Goal: Information Seeking & Learning: Learn about a topic

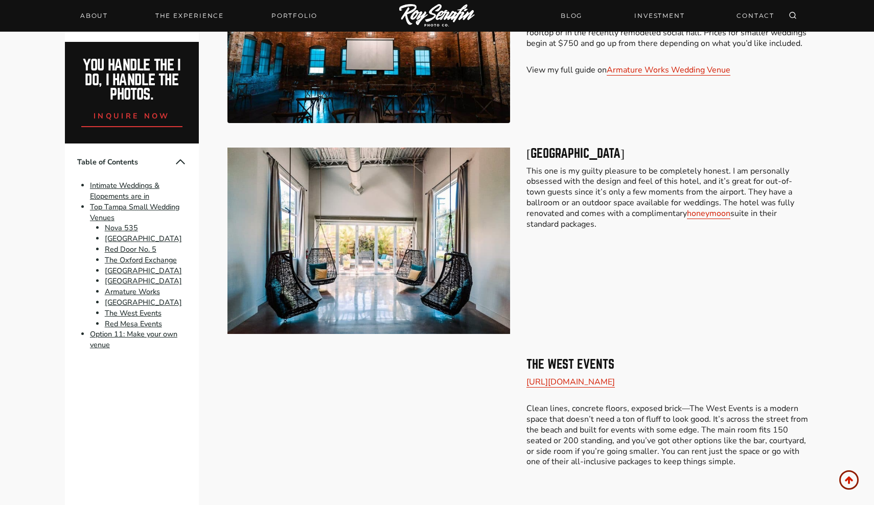
scroll to position [2525, 0]
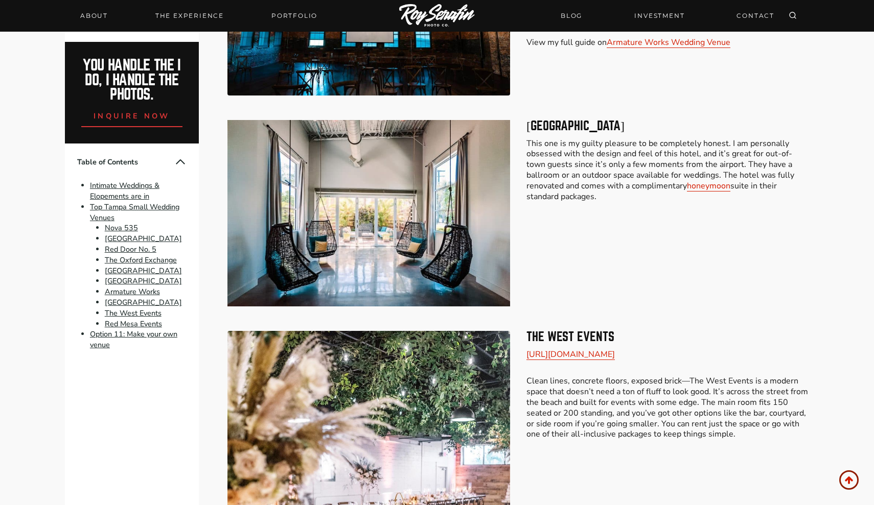
click at [446, 184] on img at bounding box center [368, 213] width 283 height 187
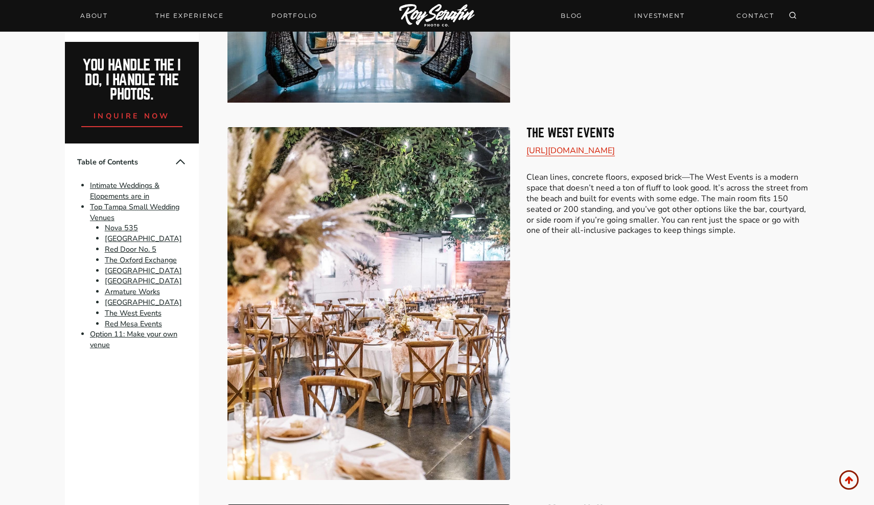
scroll to position [2730, 0]
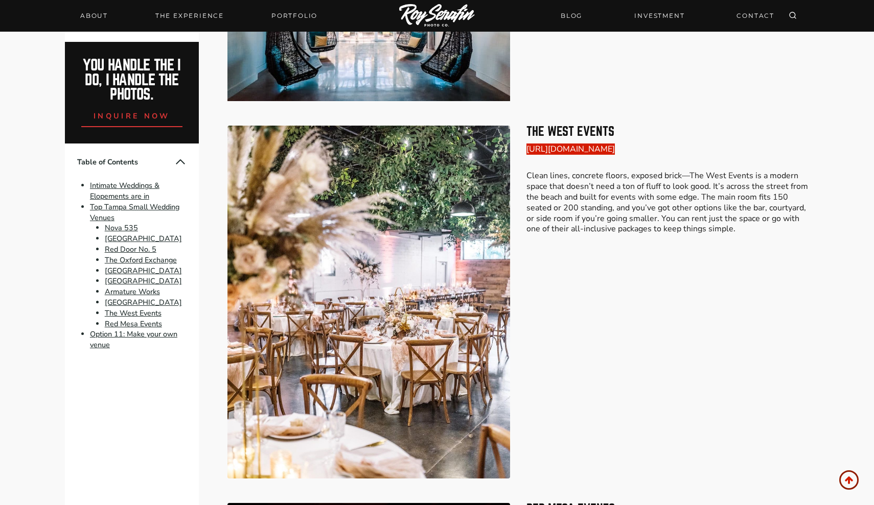
click at [573, 144] on link "https://www.thewesteventspace.com" at bounding box center [570, 149] width 88 height 11
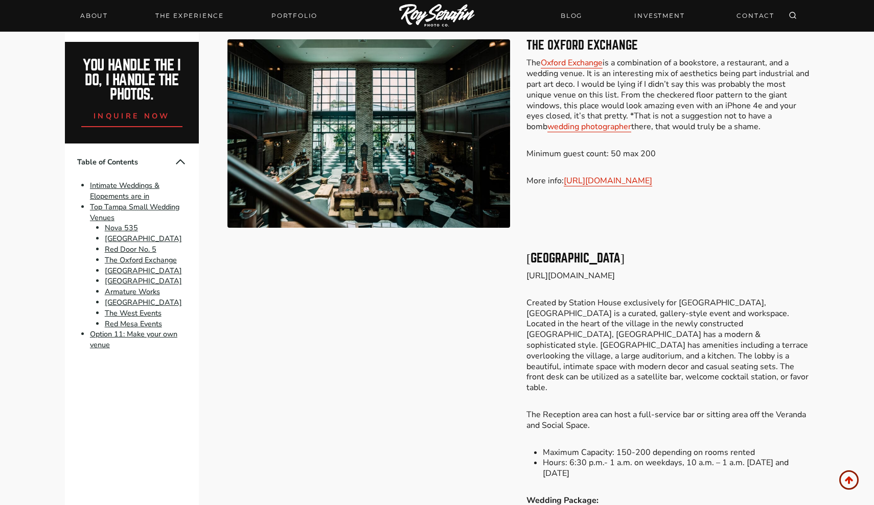
scroll to position [1414, 0]
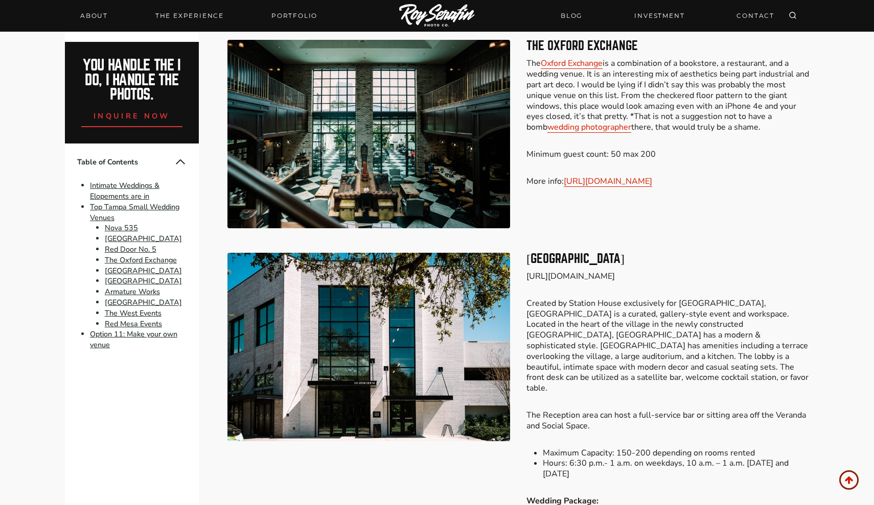
click at [601, 271] on p "https://hydehousepublicstudio.com/" at bounding box center [667, 276] width 283 height 11
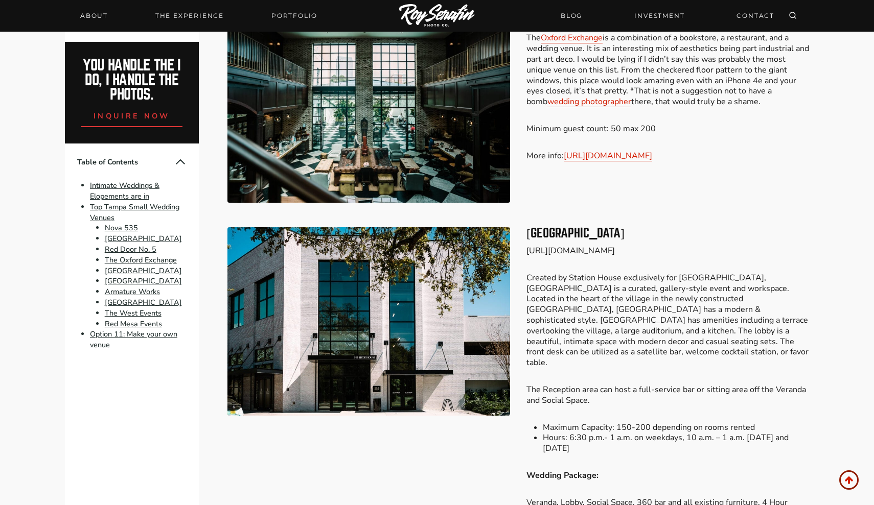
scroll to position [1442, 0]
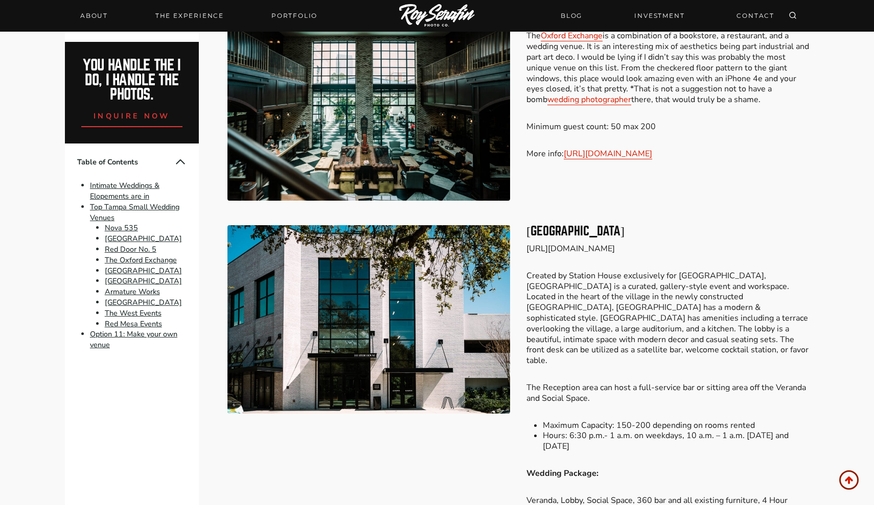
drag, startPoint x: 528, startPoint y: 244, endPoint x: 701, endPoint y: 244, distance: 173.2
click at [701, 244] on p "https://hydehousepublicstudio.com/" at bounding box center [667, 249] width 283 height 11
copy p "https://hydehousepublicstudio.com/"
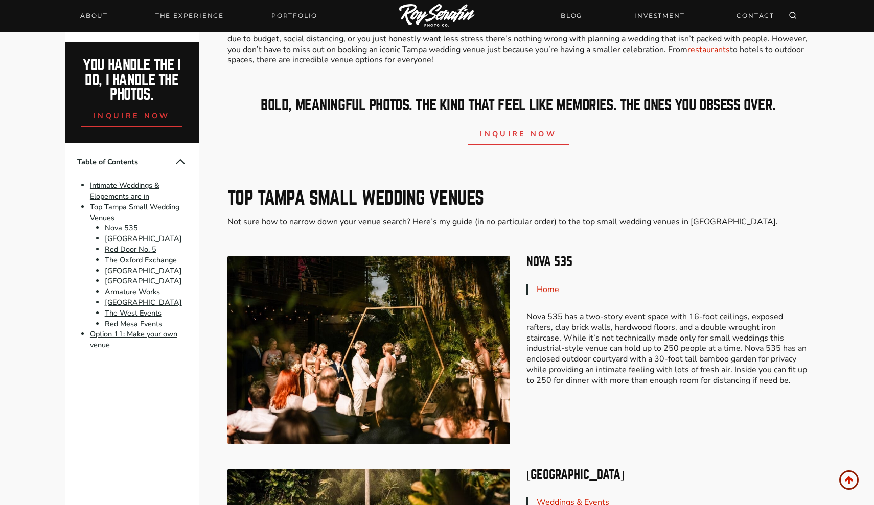
scroll to position [537, 0]
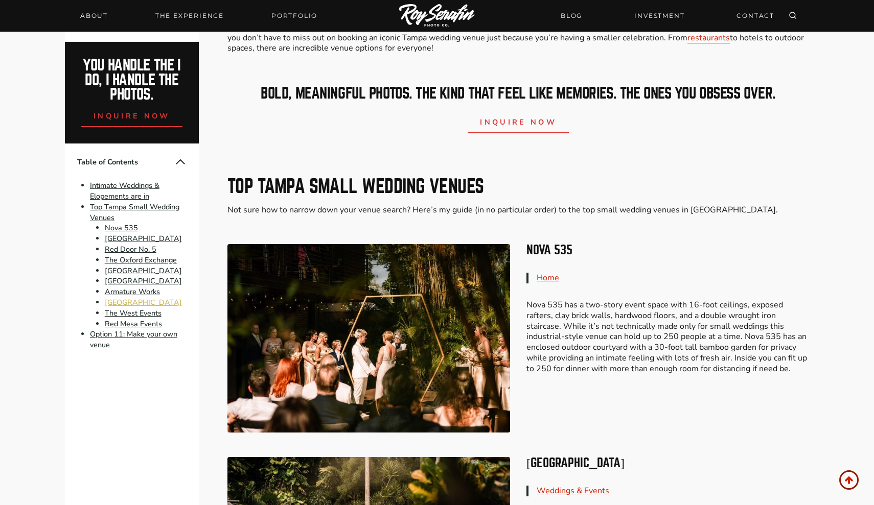
click at [153, 300] on link "Hotel Alba Tampa" at bounding box center [143, 302] width 77 height 10
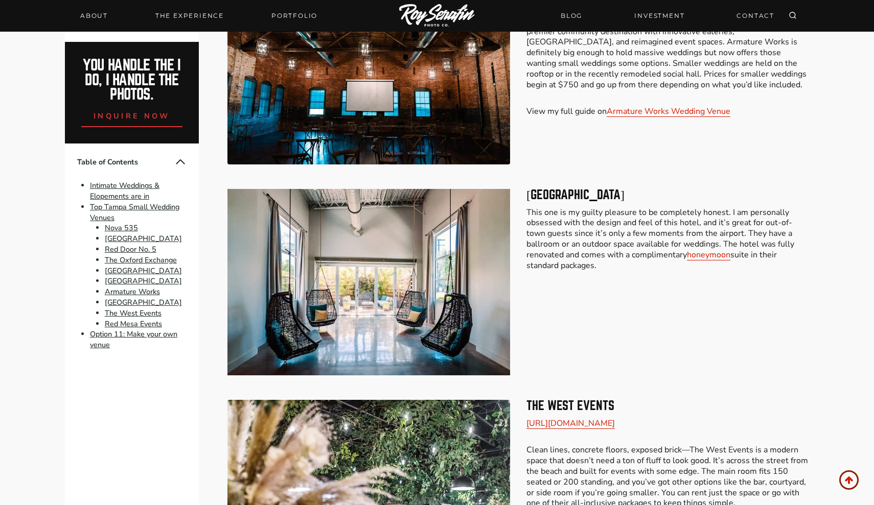
scroll to position [2526, 0]
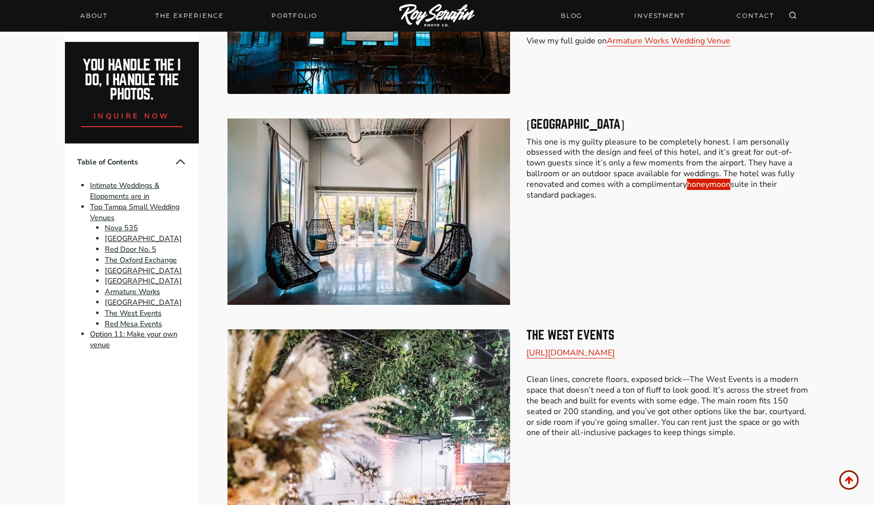
click at [687, 179] on link "honeymoon" at bounding box center [708, 184] width 43 height 11
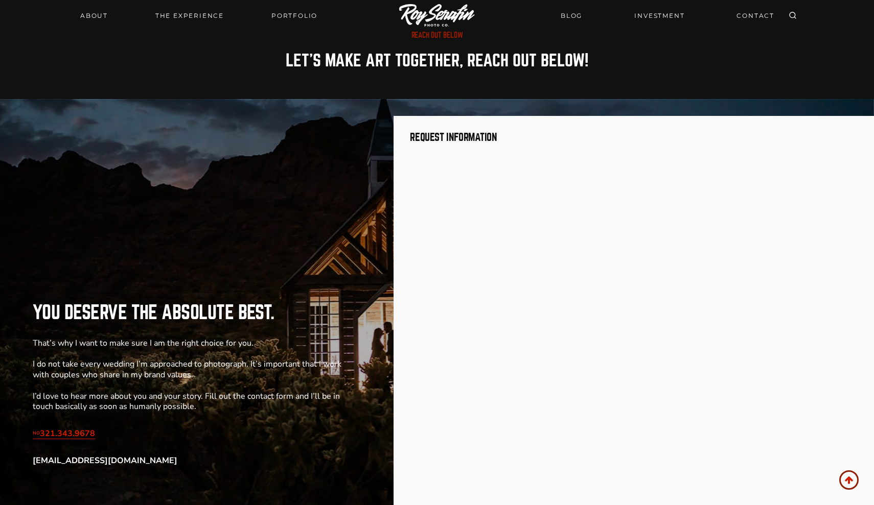
scroll to position [1206, 0]
